Goal: Information Seeking & Learning: Learn about a topic

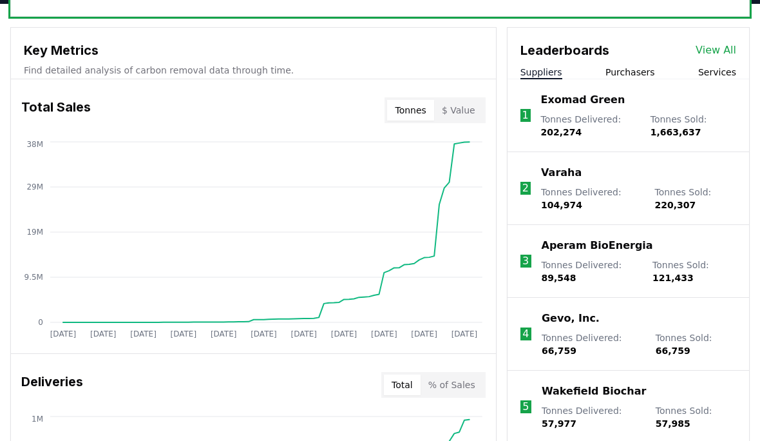
scroll to position [446, 0]
click at [633, 69] on button "Purchasers" at bounding box center [630, 72] width 50 height 13
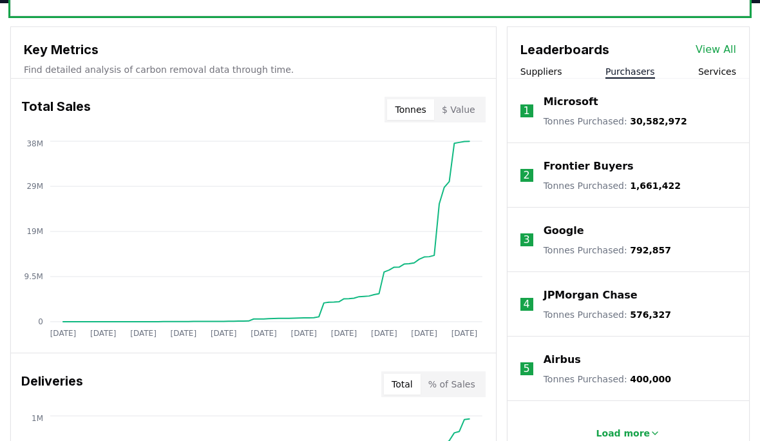
scroll to position [446, 0]
click at [540, 71] on button "Suppliers" at bounding box center [541, 71] width 42 height 13
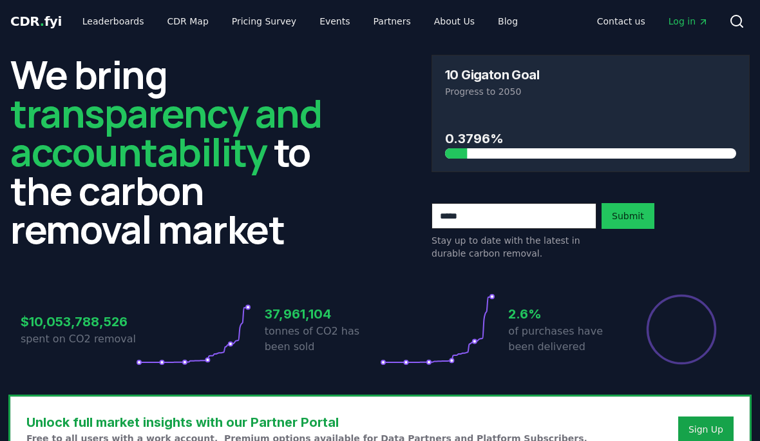
scroll to position [1, 0]
click at [450, 21] on link "About Us" at bounding box center [454, 21] width 61 height 23
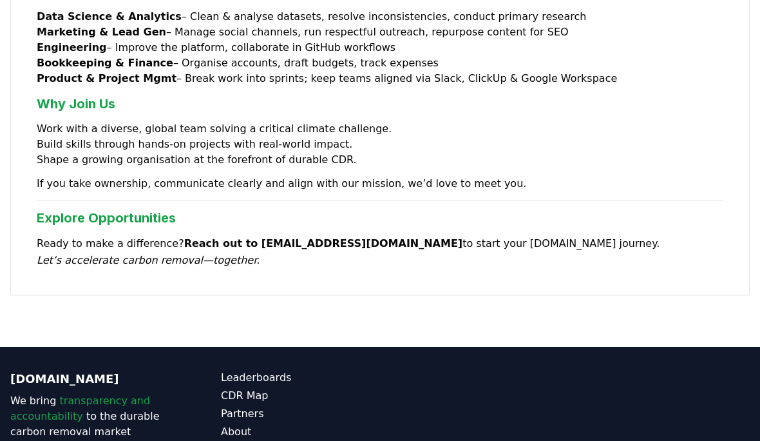
scroll to position [1177, 0]
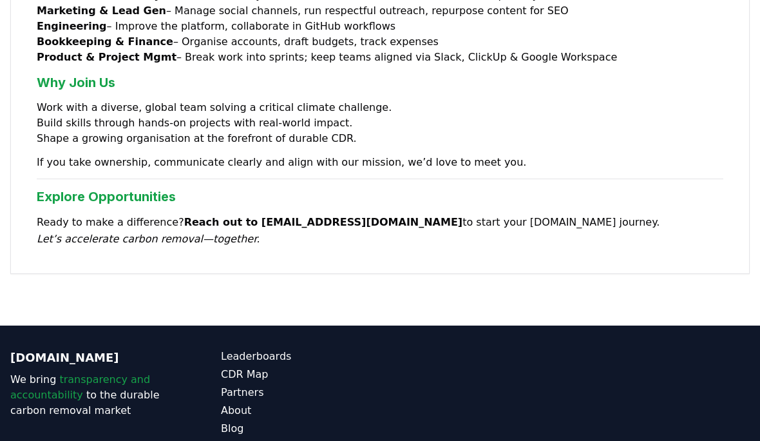
click at [253, 385] on link "Partners" at bounding box center [300, 392] width 159 height 15
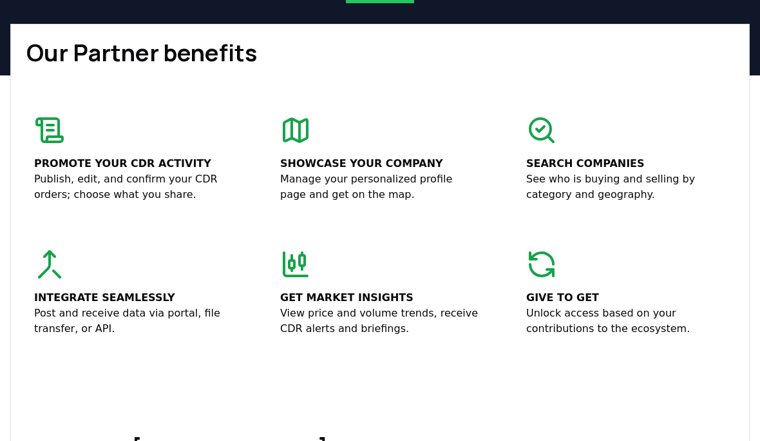
scroll to position [220, 0]
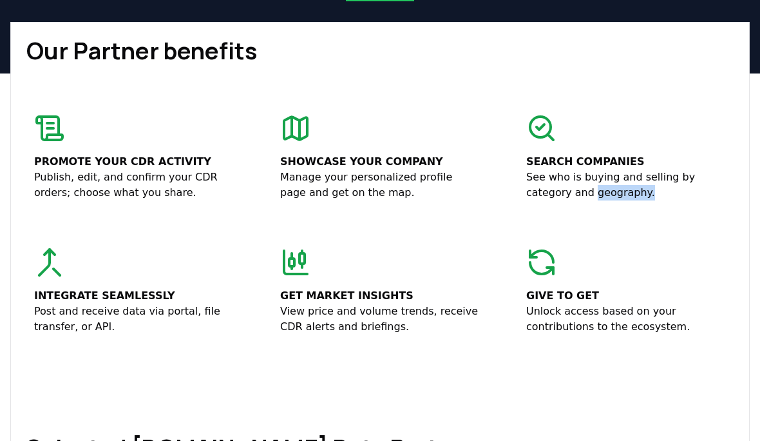
click at [669, 249] on div "Give to get Unlock access based on your contributions to the ecosystem." at bounding box center [626, 291] width 215 height 103
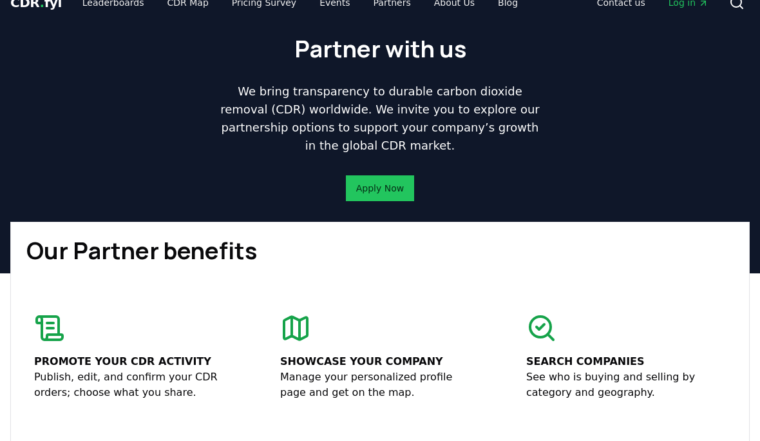
scroll to position [0, 0]
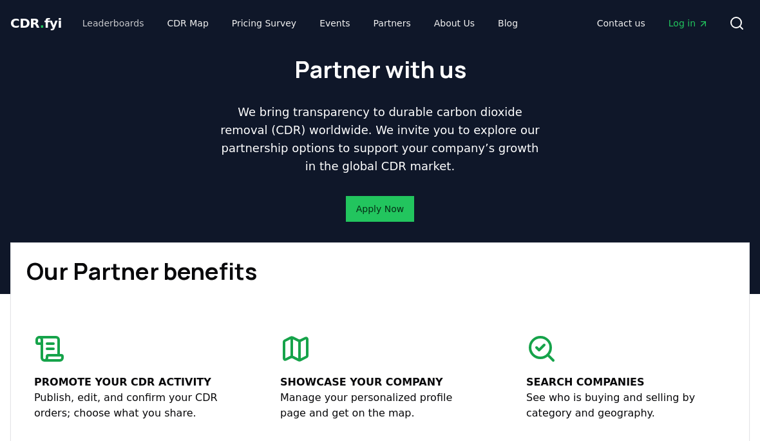
click at [137, 23] on link "Leaderboards" at bounding box center [113, 23] width 82 height 23
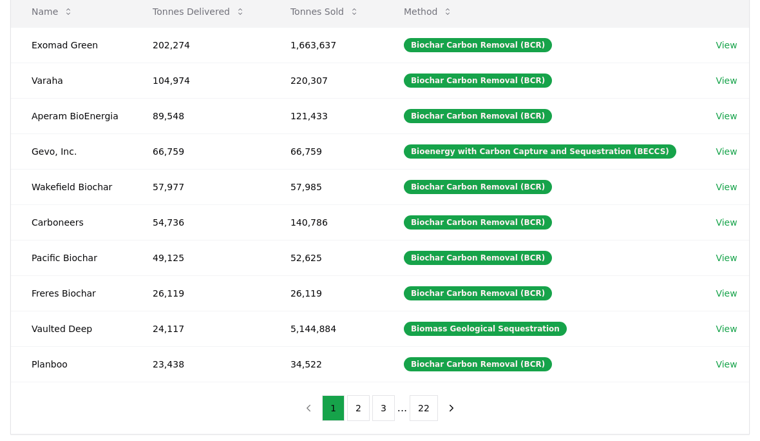
scroll to position [180, 0]
click at [357, 410] on button "2" at bounding box center [358, 408] width 23 height 26
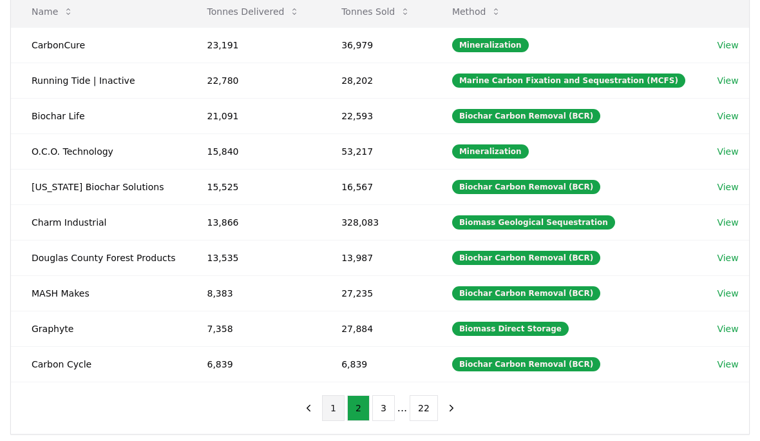
click at [334, 412] on button "1" at bounding box center [333, 408] width 23 height 26
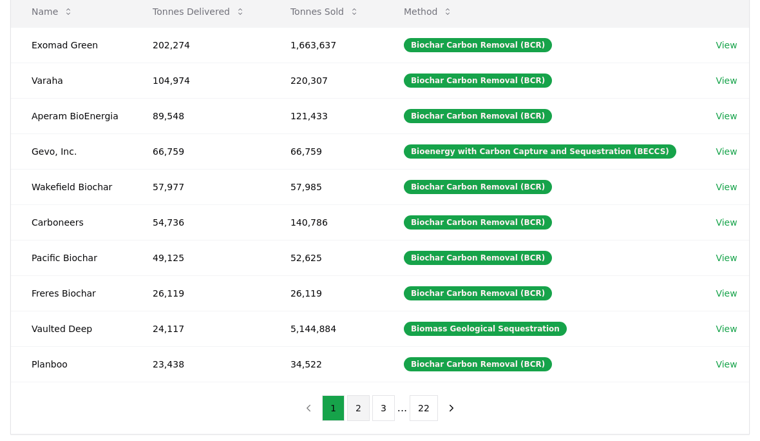
click at [361, 406] on button "2" at bounding box center [358, 408] width 23 height 26
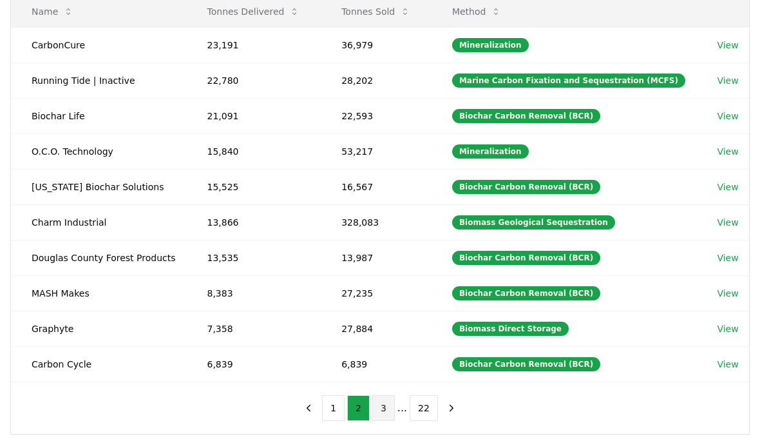
click at [386, 406] on button "3" at bounding box center [383, 408] width 23 height 26
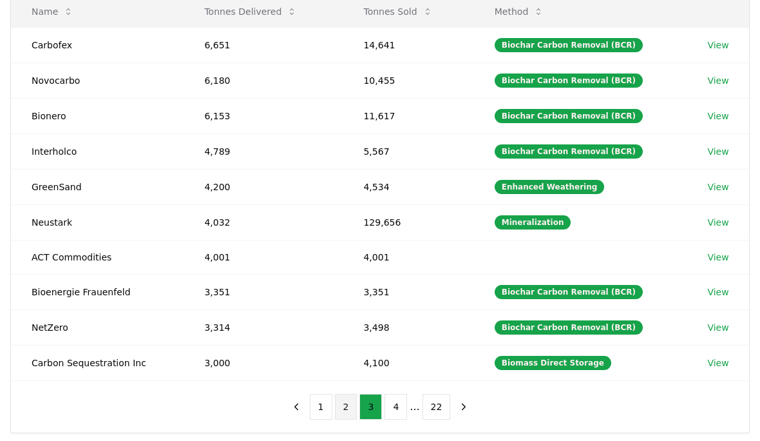
click at [345, 407] on button "2" at bounding box center [346, 407] width 23 height 26
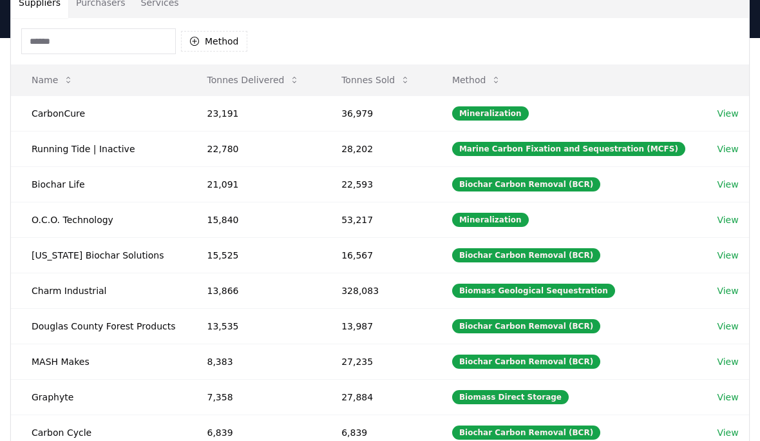
scroll to position [109, 0]
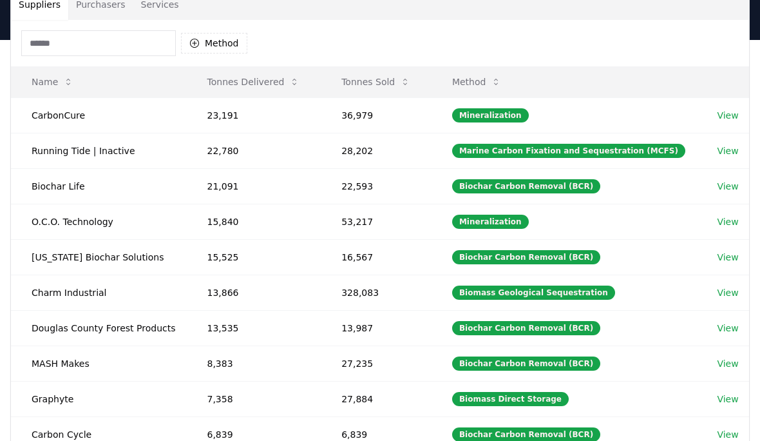
click at [83, 42] on input at bounding box center [98, 43] width 155 height 26
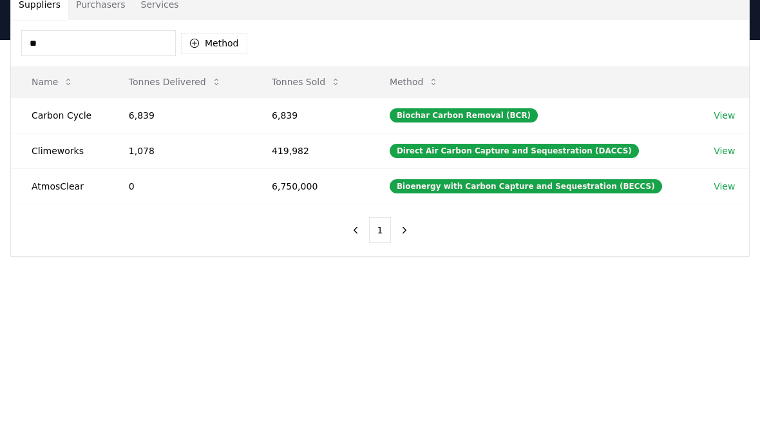
type input "*"
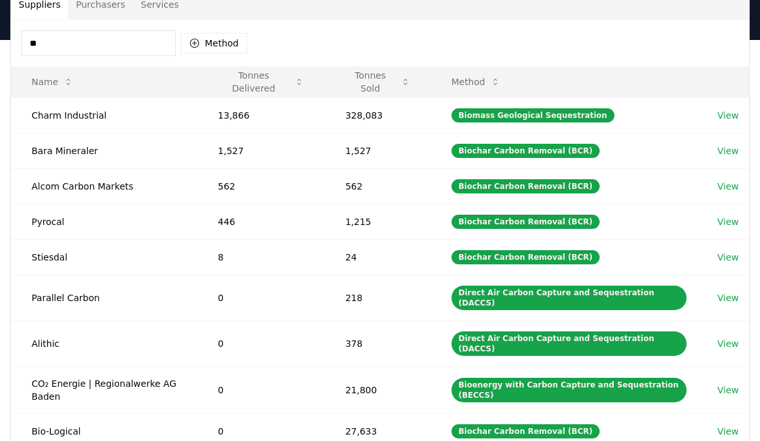
type input "*"
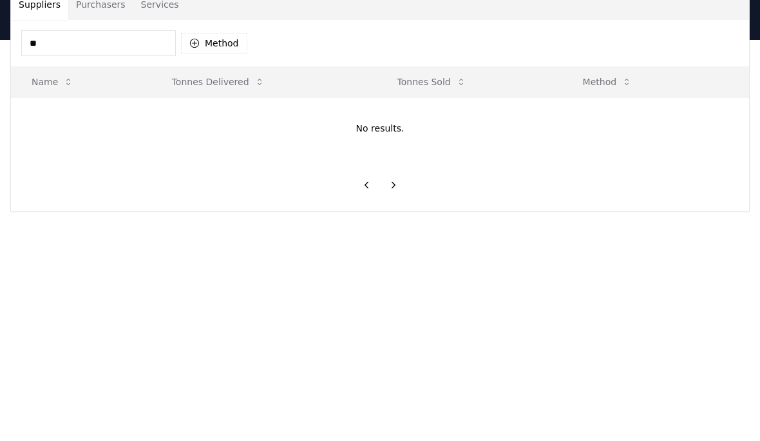
type input "*"
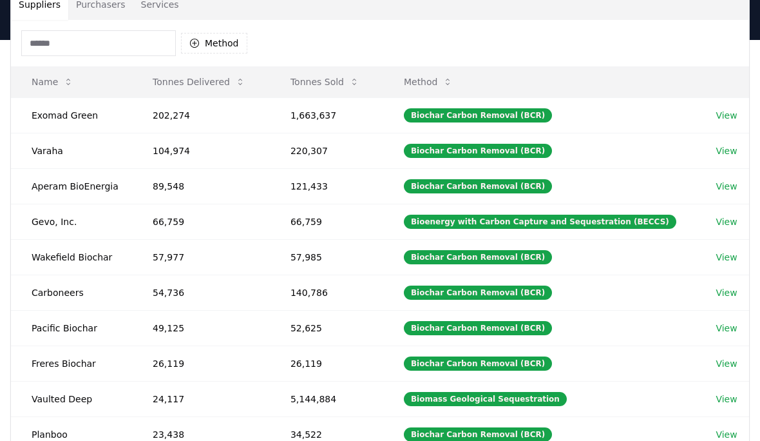
click at [725, 224] on link "View" at bounding box center [726, 221] width 21 height 13
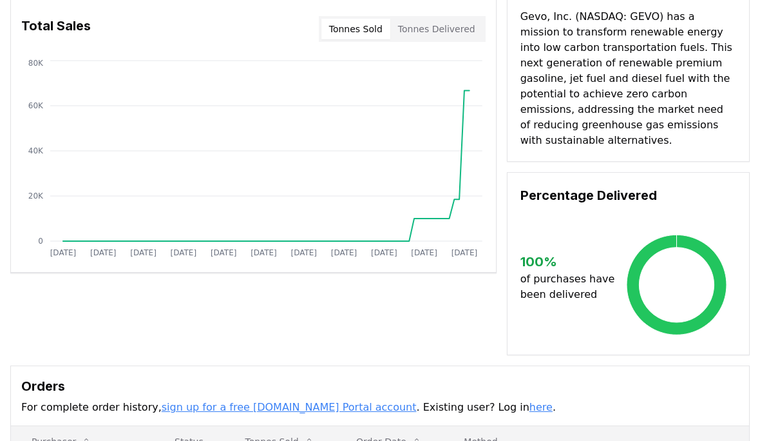
scroll to position [100, 0]
click at [471, 314] on div "Supplier Metrics Total Sales Tonnes Sold Tonnes Delivered Jan 2019 Sep 2019 May…" at bounding box center [379, 151] width 739 height 408
click at [85, 302] on div "Supplier Metrics Total Sales Tonnes Sold Tonnes Delivered Jan 2019 Sep 2019 May…" at bounding box center [379, 151] width 739 height 408
click at [436, 26] on button "Tonnes Delivered" at bounding box center [436, 29] width 93 height 21
click at [375, 27] on button "Tonnes Sold" at bounding box center [355, 29] width 69 height 21
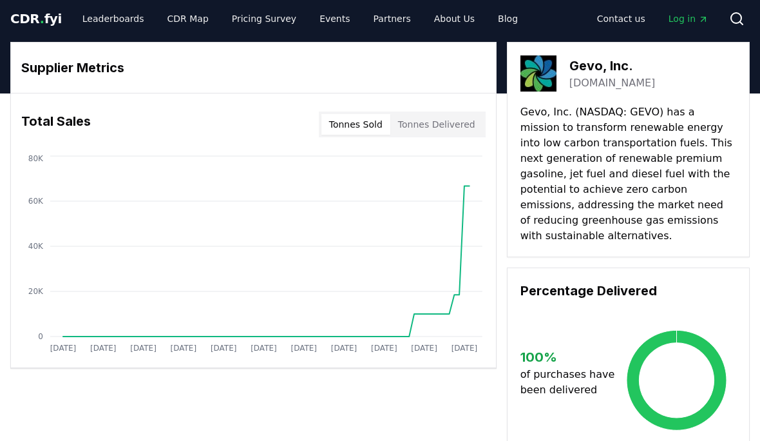
scroll to position [0, 0]
